Goal: Information Seeking & Learning: Learn about a topic

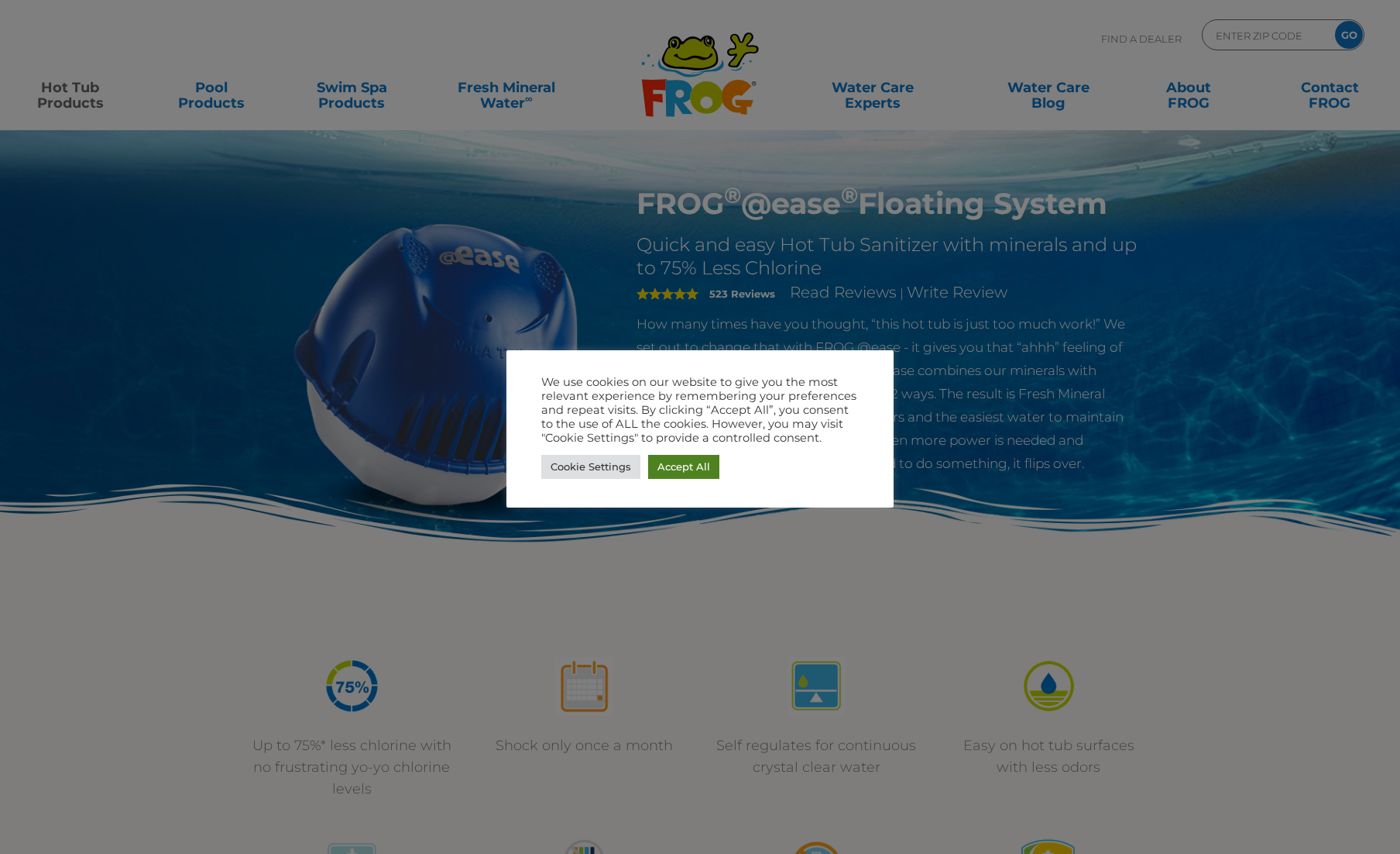
click at [675, 464] on link "Accept All" at bounding box center [684, 467] width 71 height 24
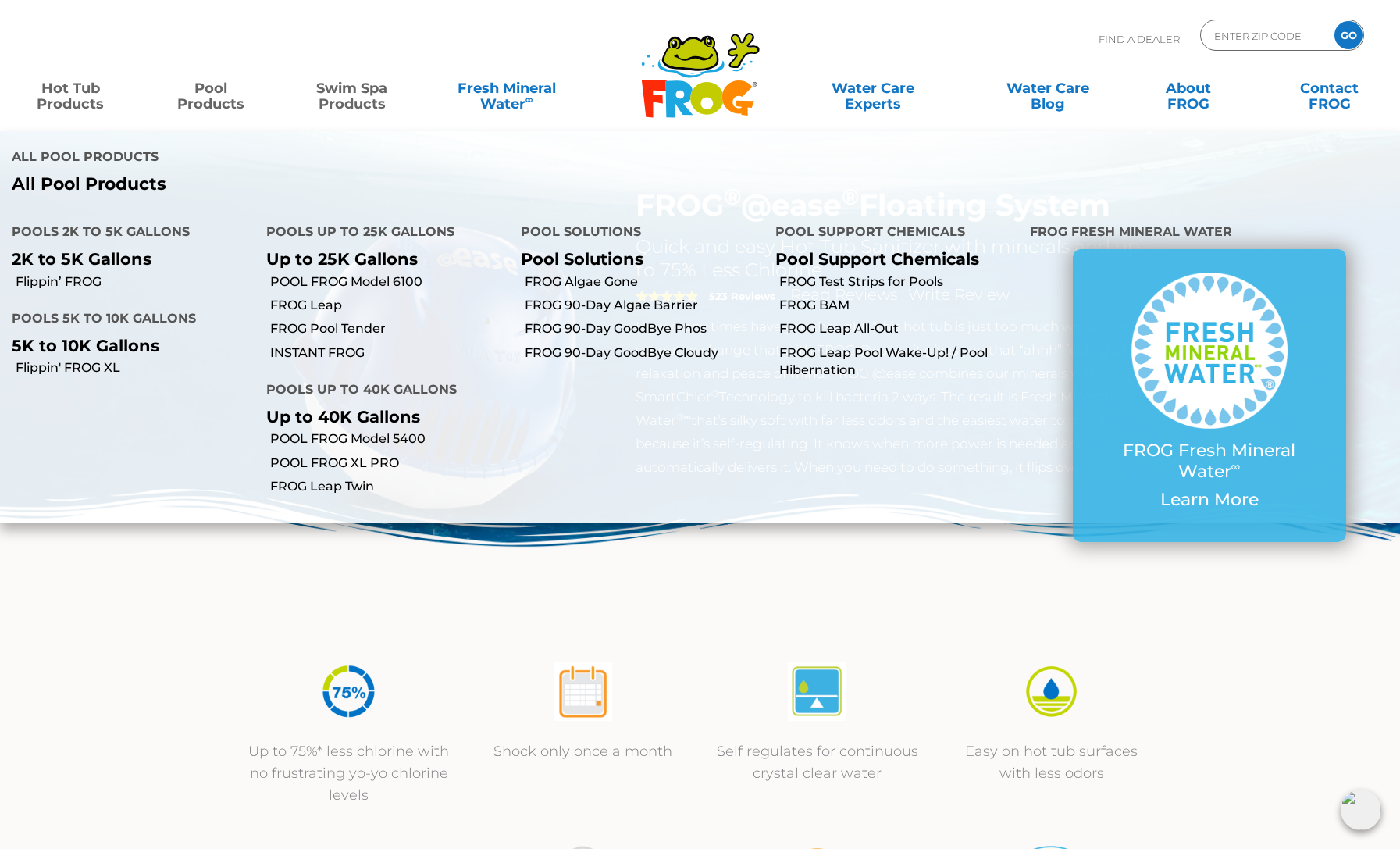
click at [353, 92] on link "Swim Spa Products" at bounding box center [352, 88] width 109 height 31
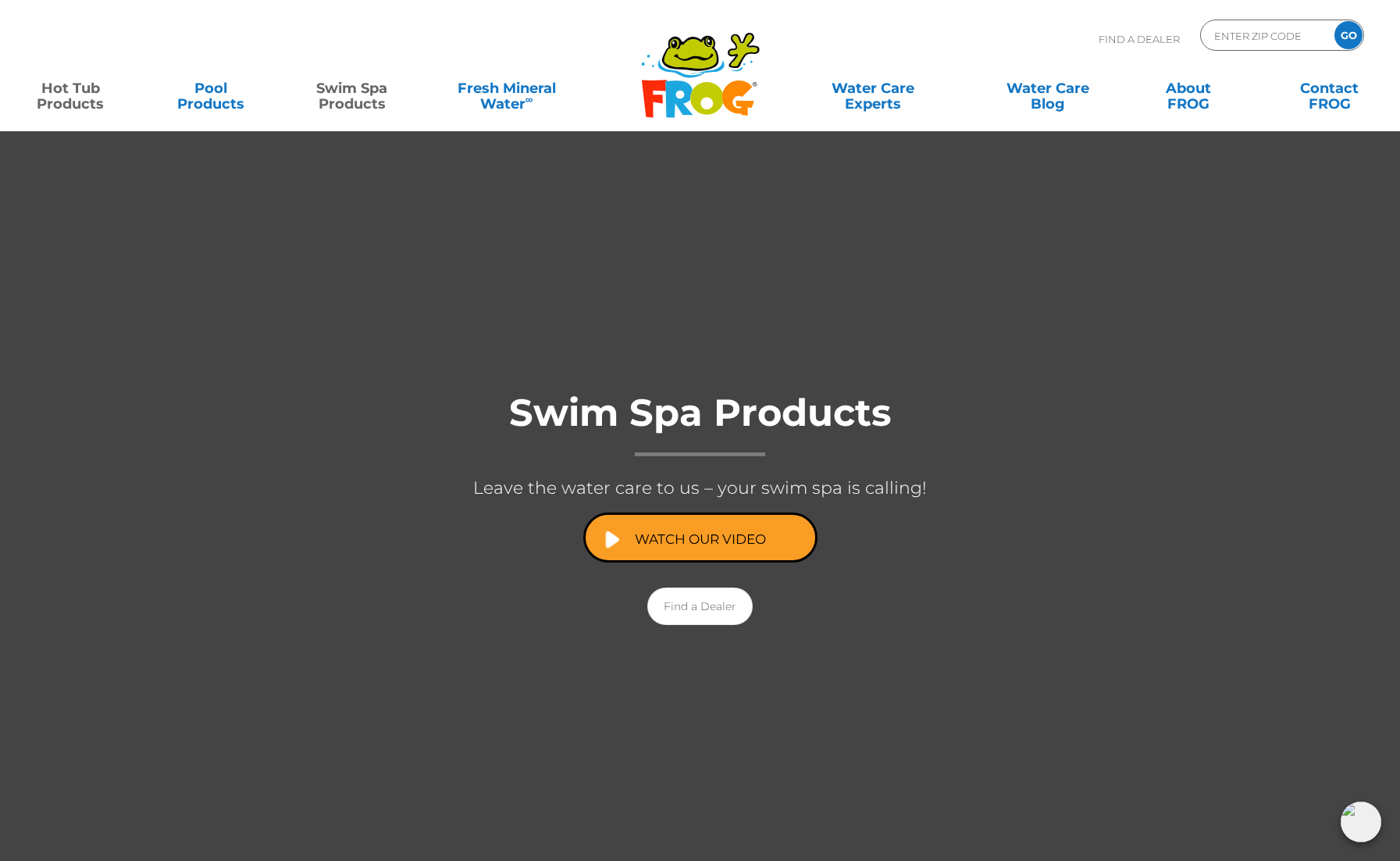
click at [64, 90] on link "Hot Tub Products" at bounding box center [70, 88] width 109 height 31
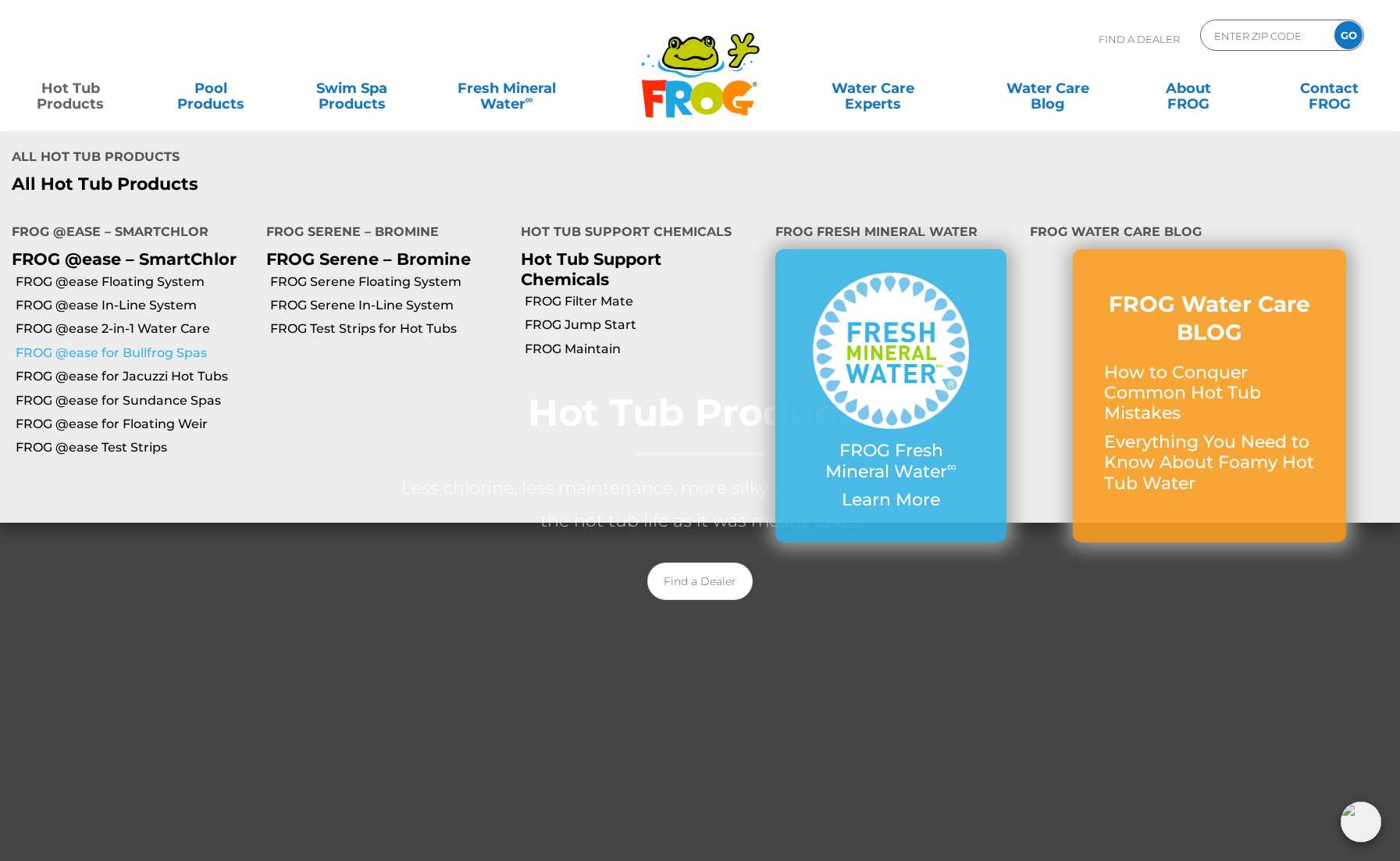
click at [175, 347] on link "FROG @ease for Bullfrog Spas" at bounding box center [135, 353] width 239 height 17
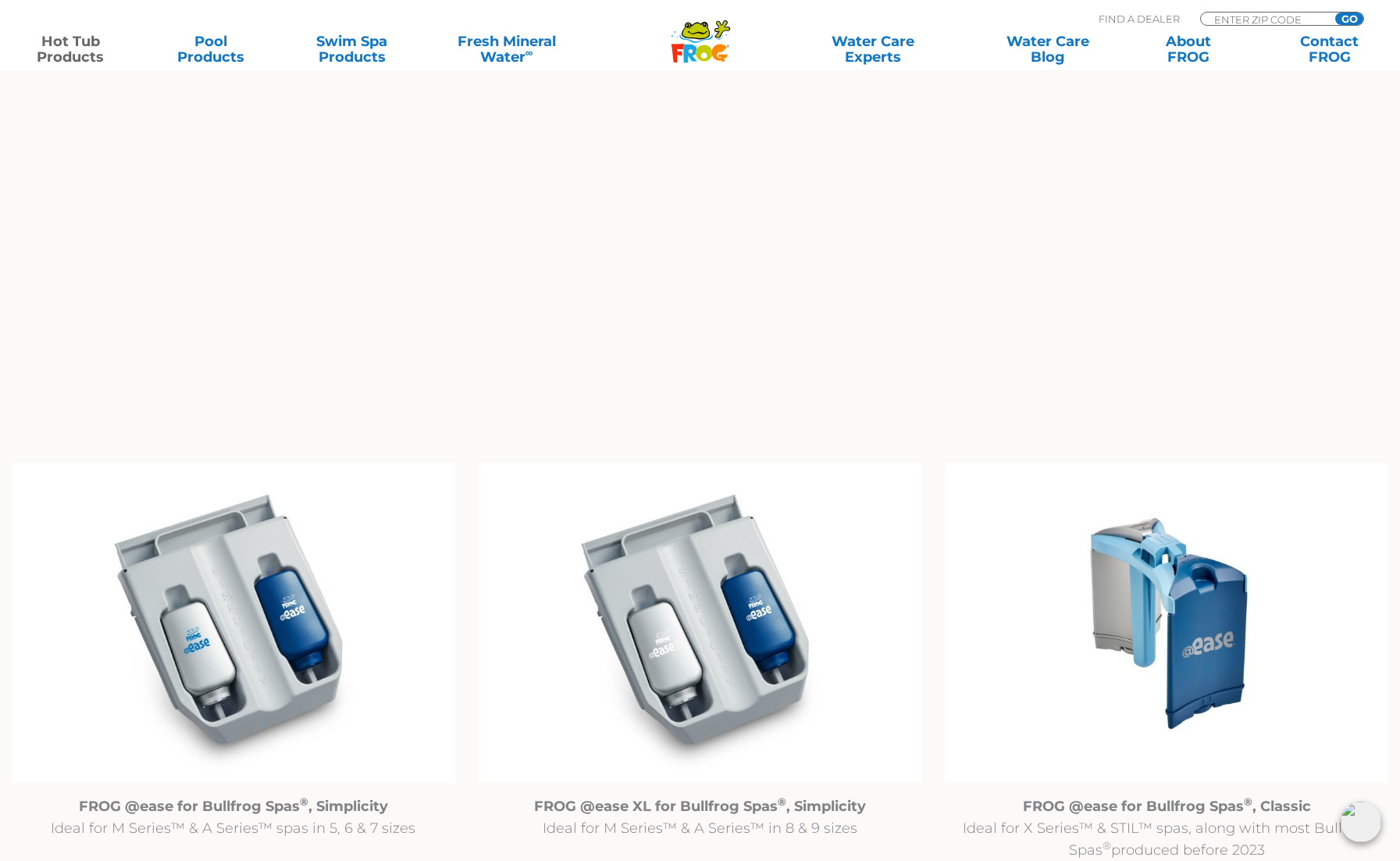
scroll to position [1250, 0]
click at [1175, 585] on img at bounding box center [1166, 625] width 444 height 320
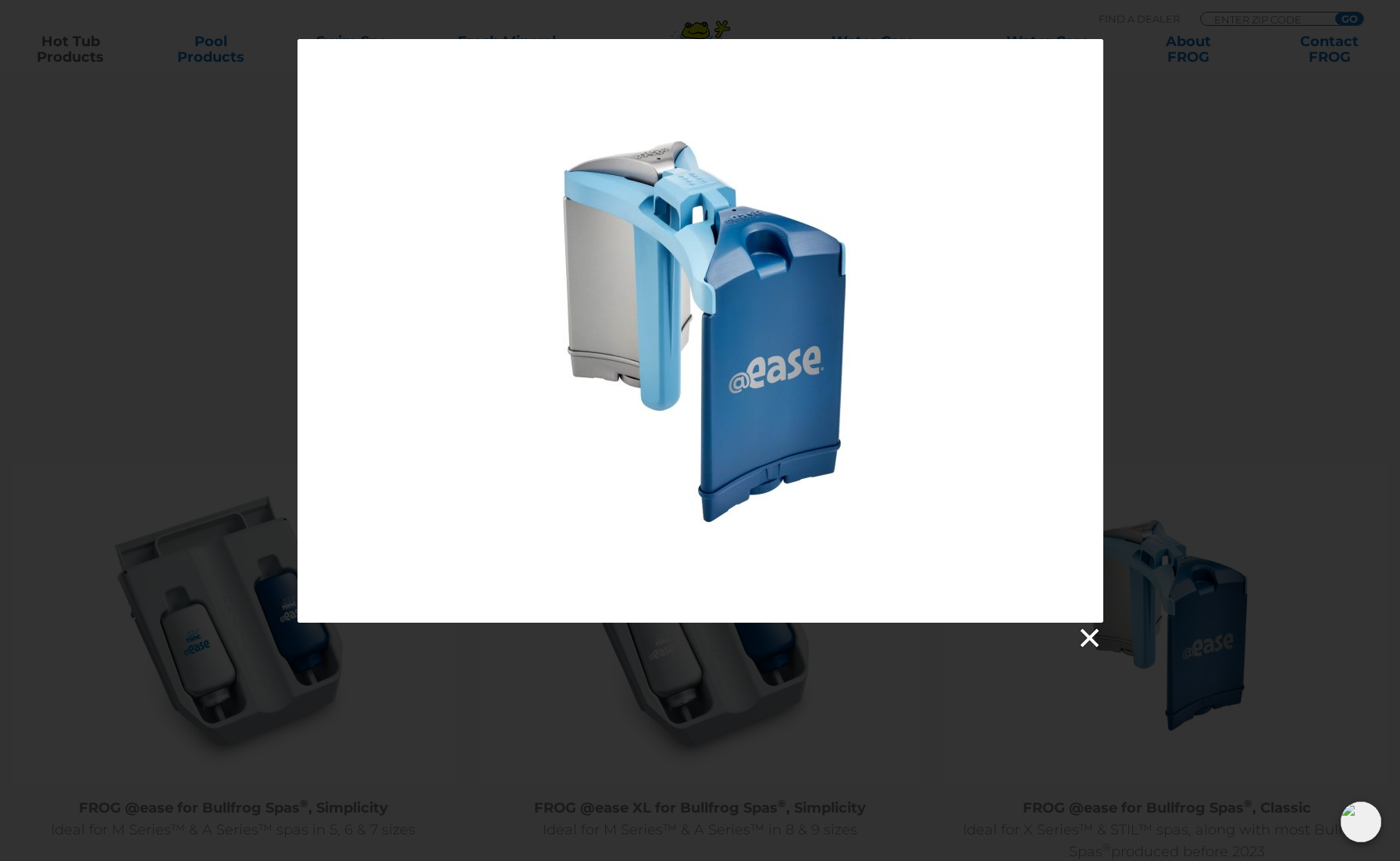
click at [1092, 633] on link at bounding box center [1088, 638] width 23 height 23
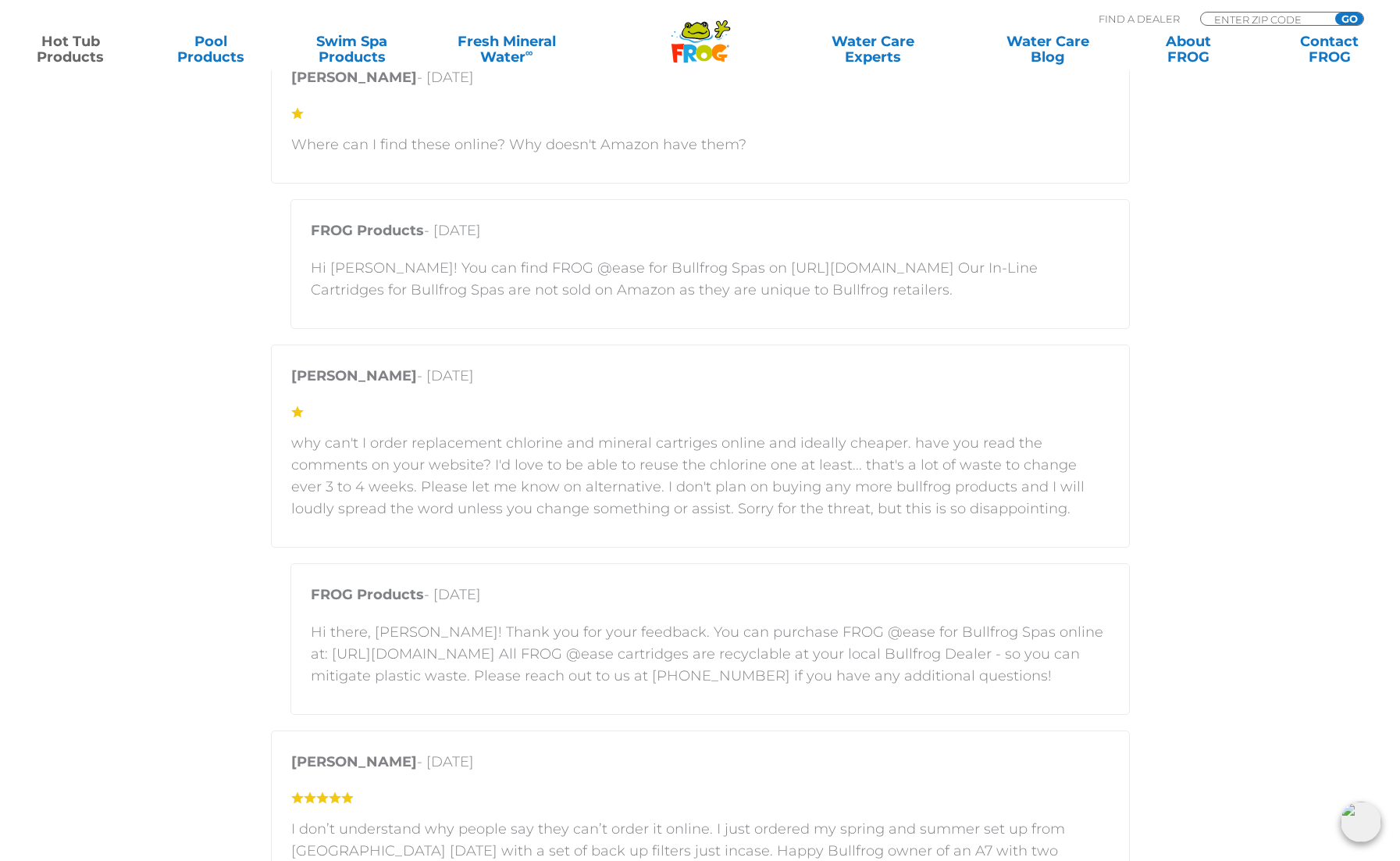
scroll to position [3201, 0]
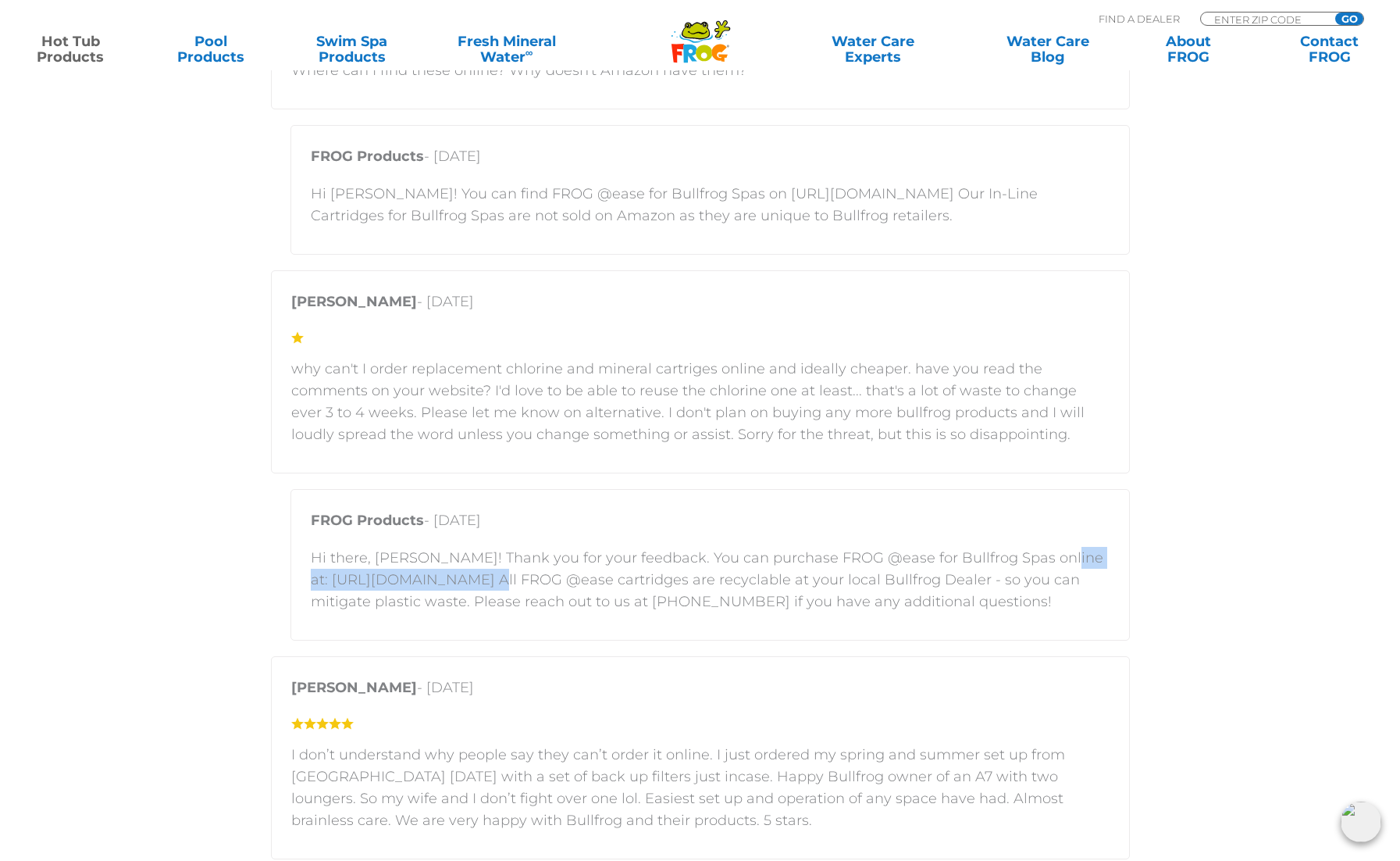
drag, startPoint x: 515, startPoint y: 580, endPoint x: 311, endPoint y: 580, distance: 204.0
click at [311, 580] on p "Hi there, [PERSON_NAME]! Thank you for your feedback. You can purchase FROG @ea…" at bounding box center [709, 579] width 798 height 65
copy p "[URL][DOMAIN_NAME]"
